Goal: Information Seeking & Learning: Learn about a topic

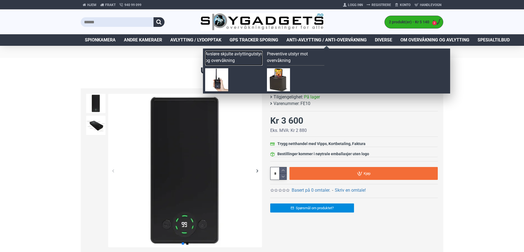
click at [238, 57] on link "Avsløre skjulte avlyttingutstyr og overvåkning" at bounding box center [233, 58] width 57 height 15
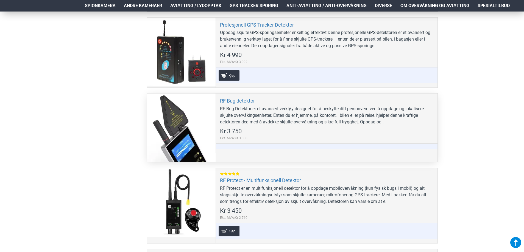
scroll to position [385, 0]
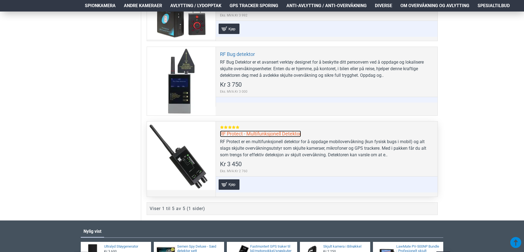
click at [270, 135] on link "RF Protect - Multifunksjonell Detektor" at bounding box center [260, 134] width 81 height 6
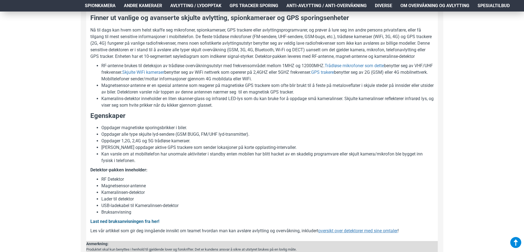
scroll to position [357, 0]
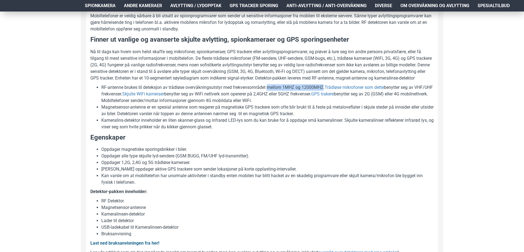
drag, startPoint x: 270, startPoint y: 94, endPoint x: 324, endPoint y: 92, distance: 54.2
click at [324, 92] on li "RF-antenne brukes til deteksjon av trådløse overvåkningsutstyr med frekvensområ…" at bounding box center [267, 94] width 332 height 20
copy li "mellom 1MHZ og 12000MHZ"
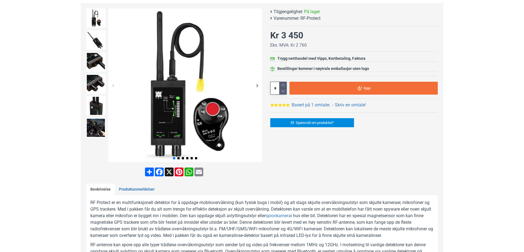
scroll to position [0, 0]
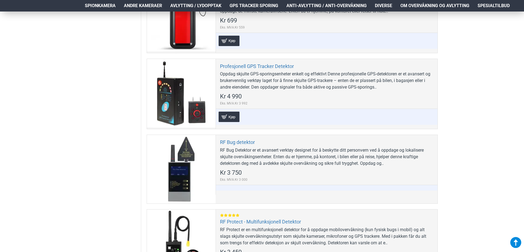
scroll to position [275, 0]
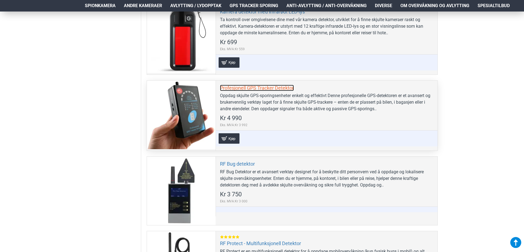
click at [244, 89] on link "Profesjonell GPS Tracker Detektor" at bounding box center [257, 88] width 74 height 6
